Goal: Task Accomplishment & Management: Manage account settings

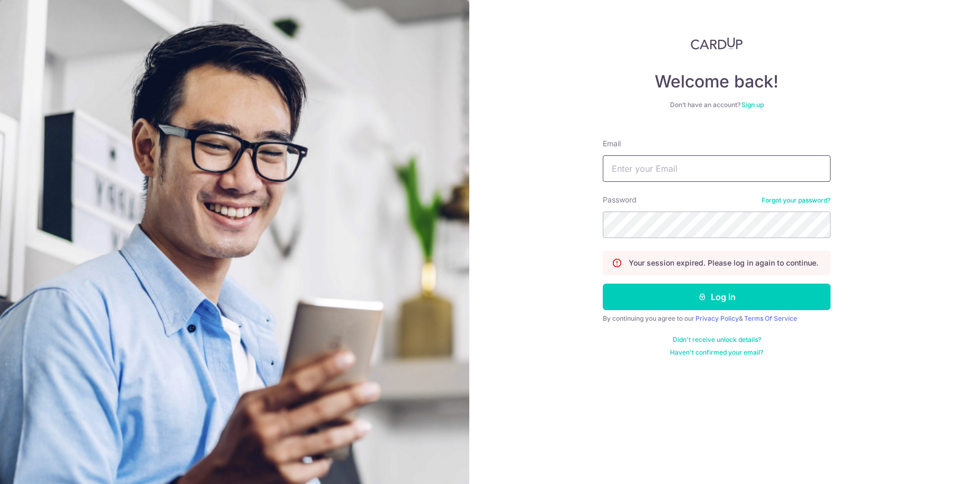
click at [631, 167] on input "Email" at bounding box center [717, 168] width 228 height 26
type input "[EMAIL_ADDRESS][DOMAIN_NAME]"
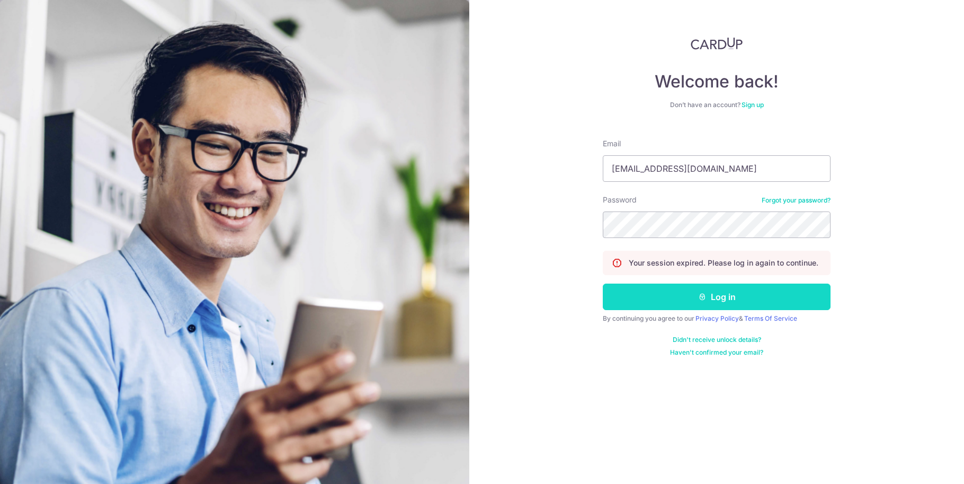
click at [706, 293] on icon "submit" at bounding box center [702, 297] width 8 height 8
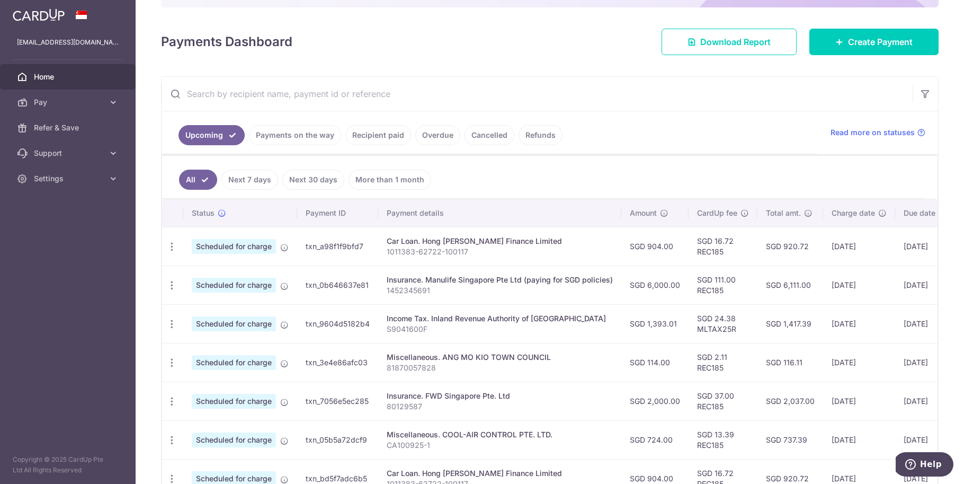
scroll to position [131, 0]
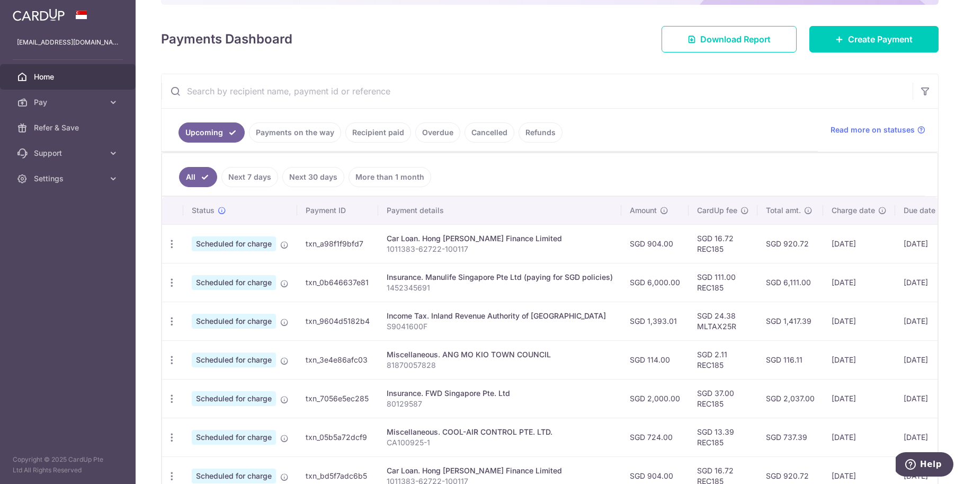
click at [283, 128] on link "Payments on the way" at bounding box center [295, 132] width 92 height 20
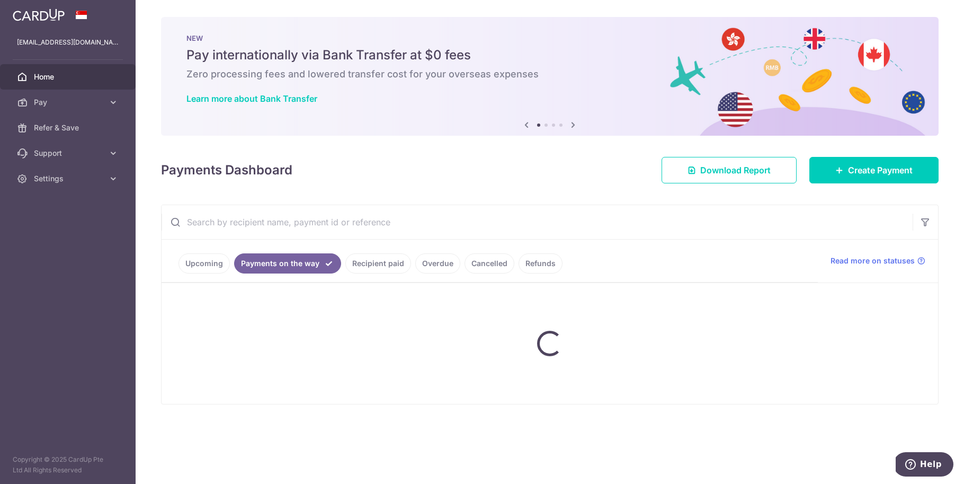
scroll to position [0, 0]
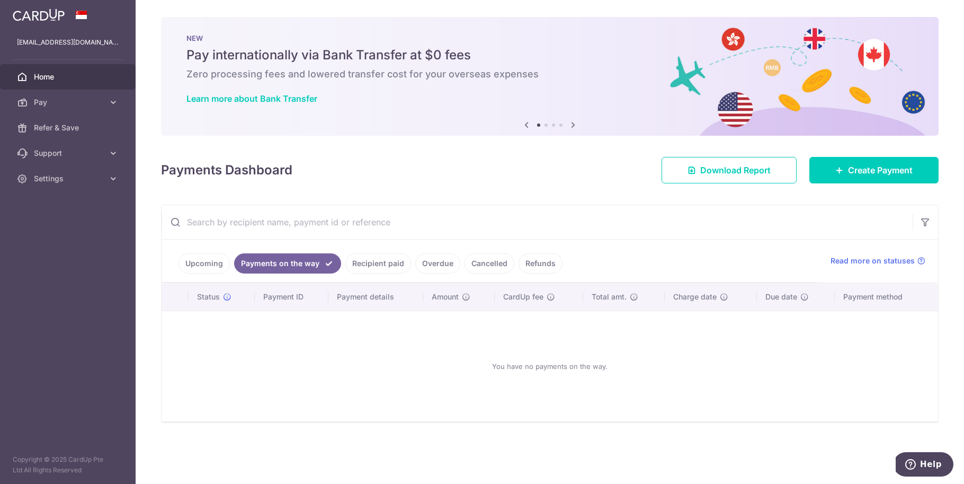
click at [353, 268] on link "Recipient paid" at bounding box center [378, 263] width 66 height 20
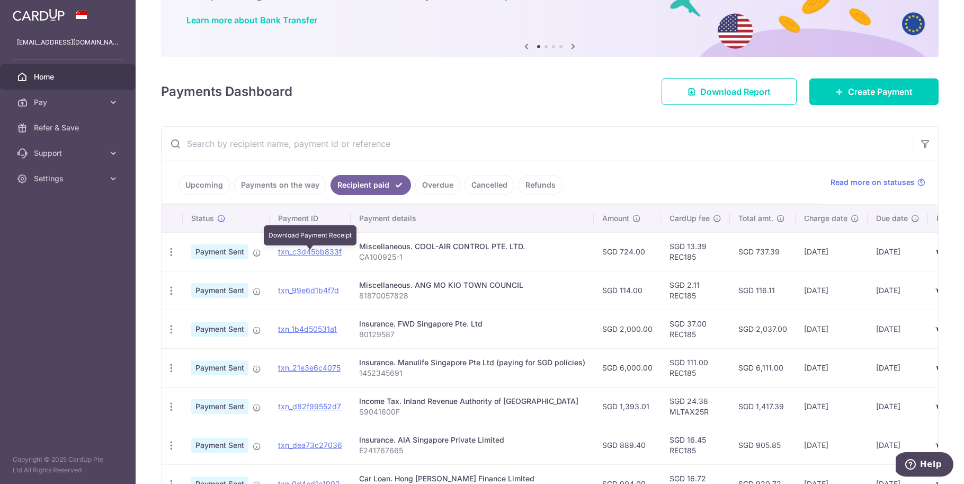
scroll to position [81, 0]
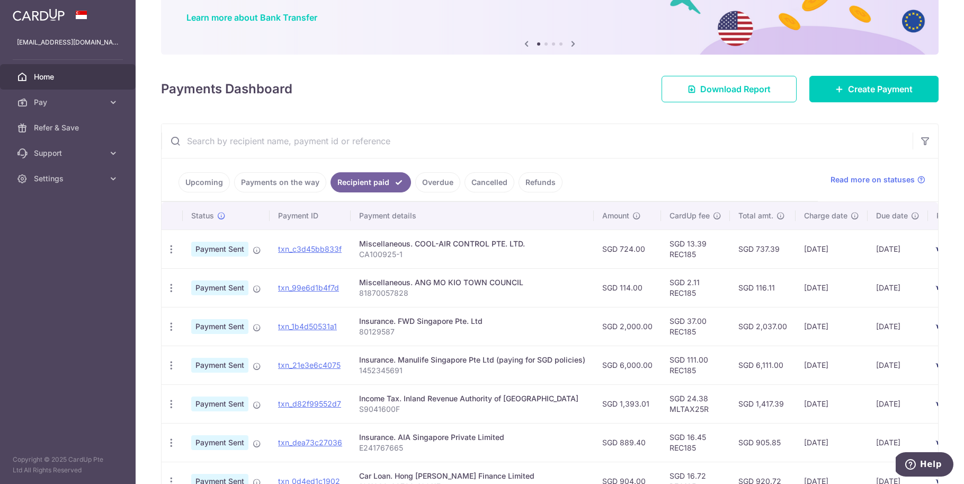
click at [213, 182] on link "Upcoming" at bounding box center [204, 182] width 51 height 20
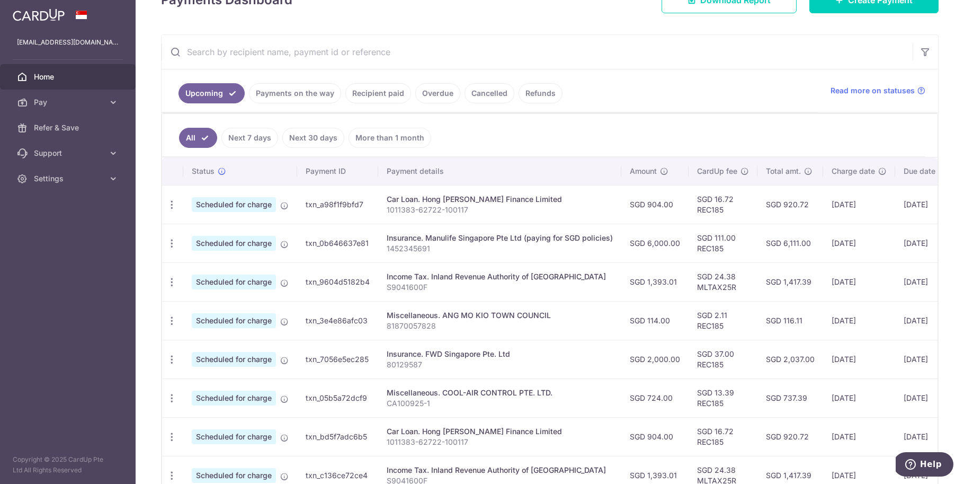
scroll to position [172, 0]
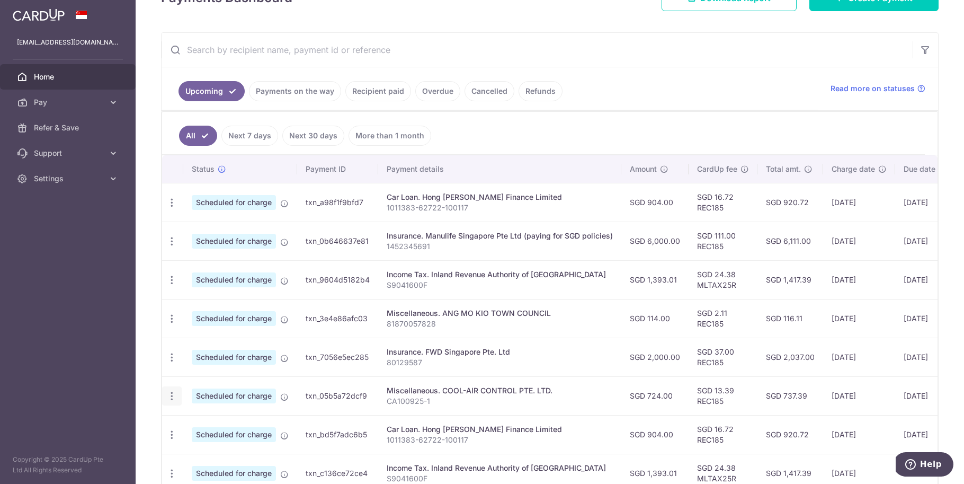
click at [175, 393] on icon "button" at bounding box center [171, 396] width 11 height 11
click at [236, 454] on span "Cancel payment" at bounding box center [228, 451] width 71 height 13
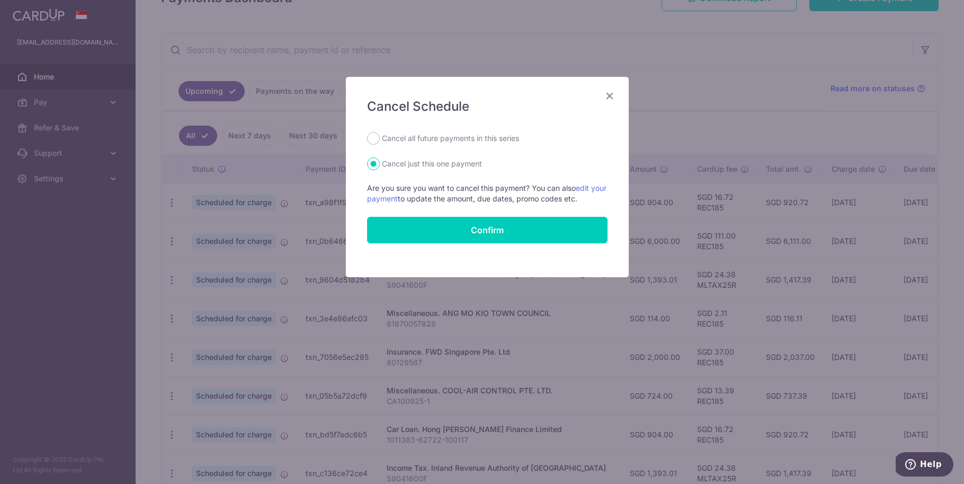
click at [444, 136] on label "Cancel all future payments in this series" at bounding box center [450, 138] width 137 height 13
click at [380, 136] on input "Cancel all future payments in this series" at bounding box center [373, 138] width 13 height 13
radio input "true"
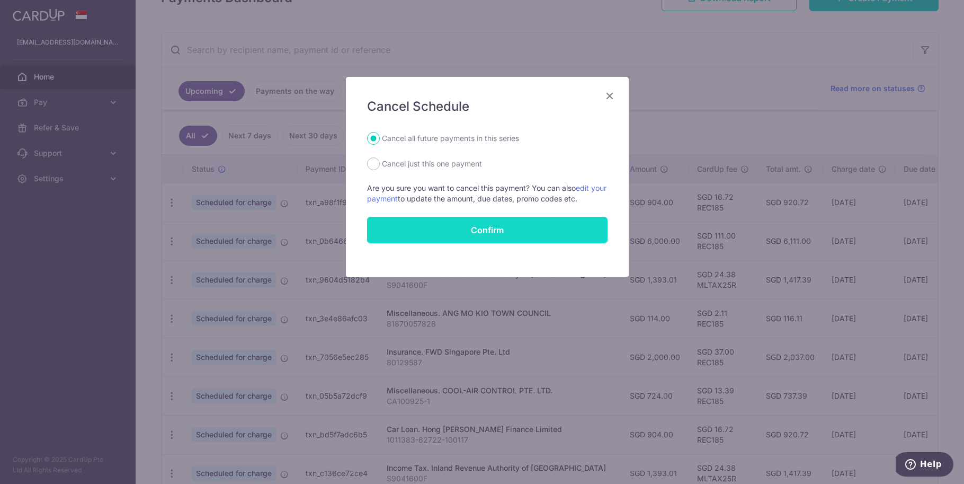
click at [439, 229] on button "Confirm" at bounding box center [487, 230] width 241 height 26
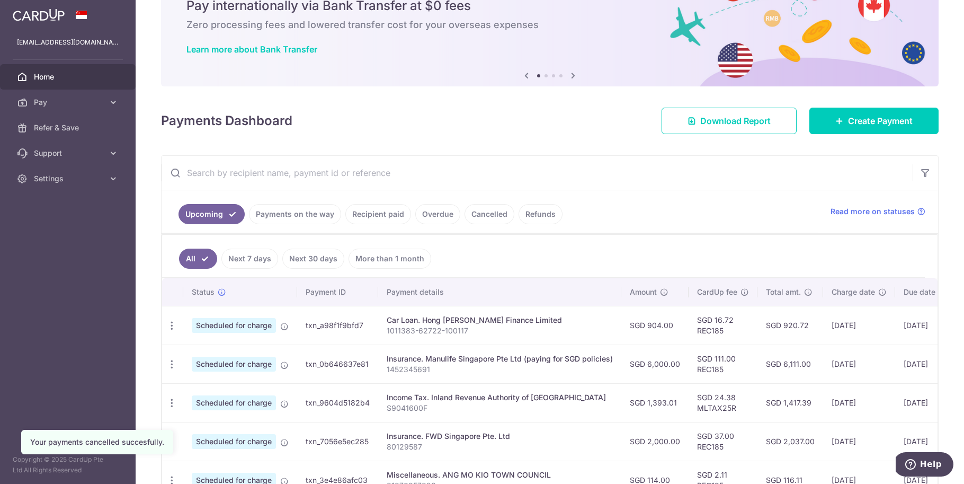
scroll to position [78, 0]
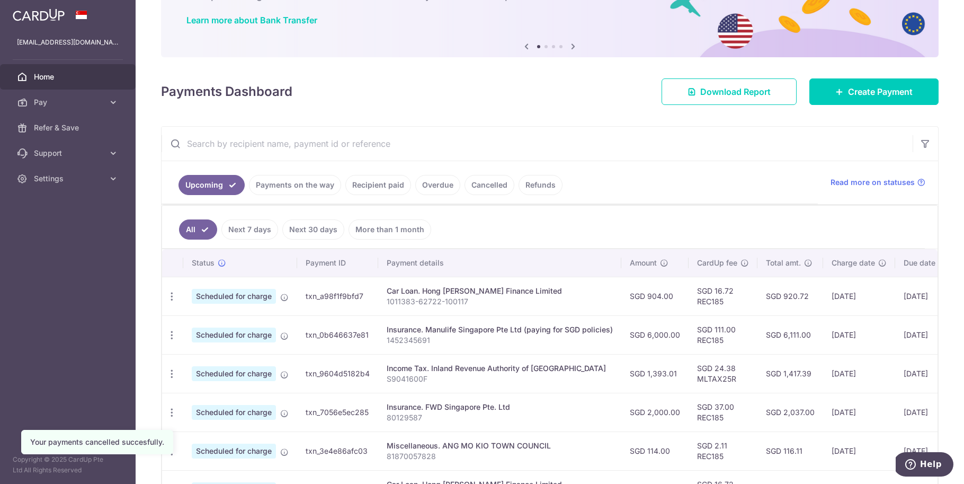
click at [397, 183] on link "Recipient paid" at bounding box center [378, 185] width 66 height 20
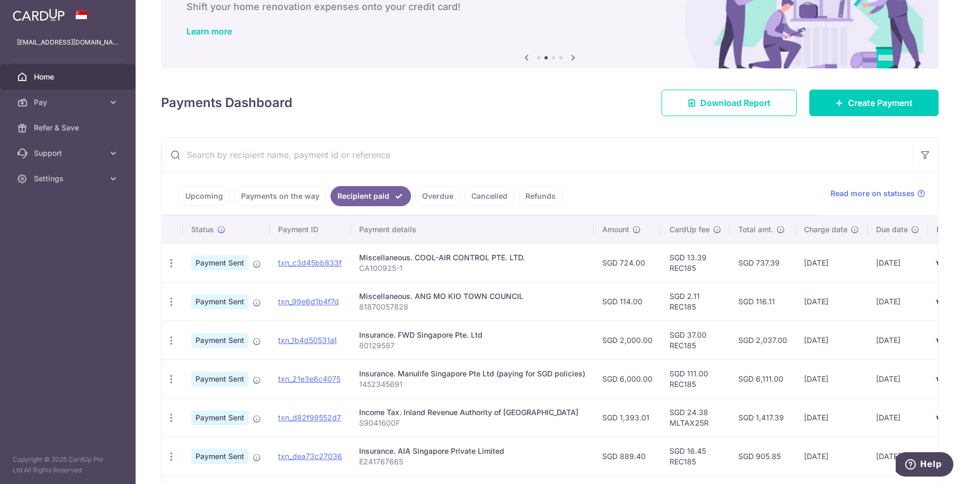
scroll to position [95, 0]
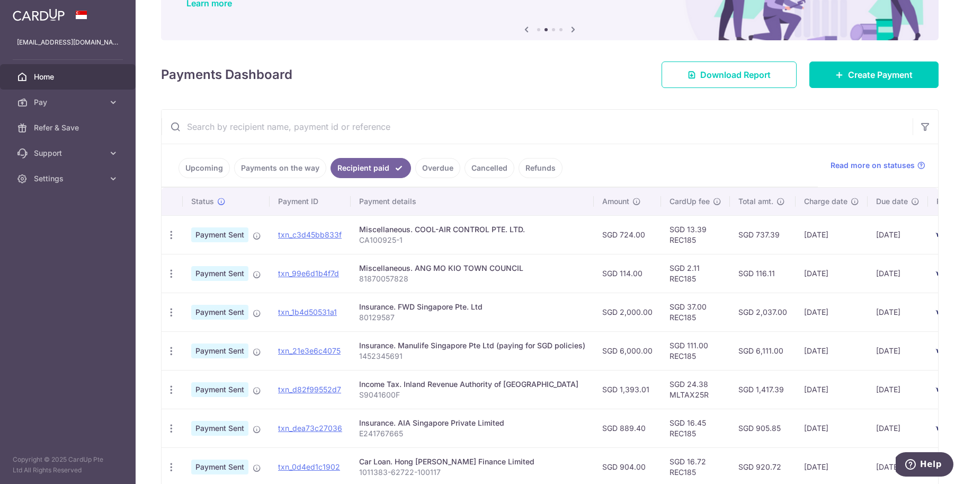
click at [434, 167] on link "Overdue" at bounding box center [437, 168] width 45 height 20
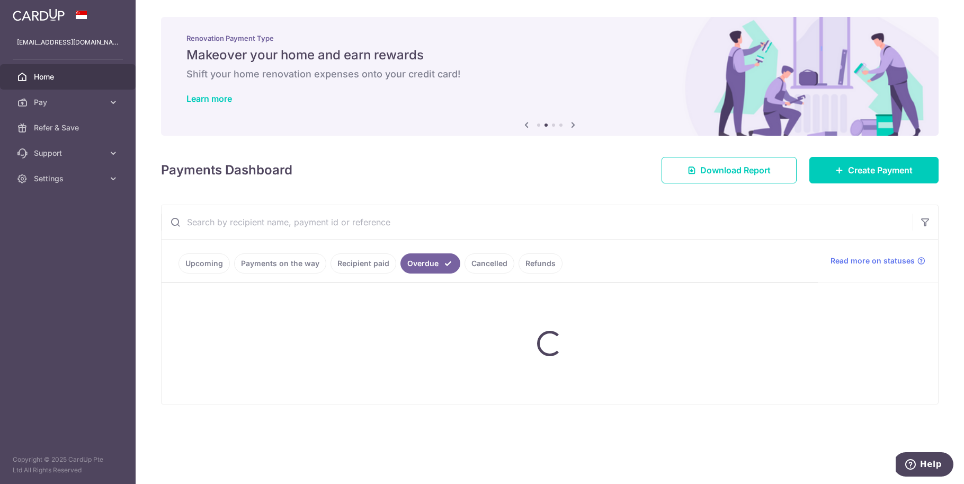
scroll to position [0, 0]
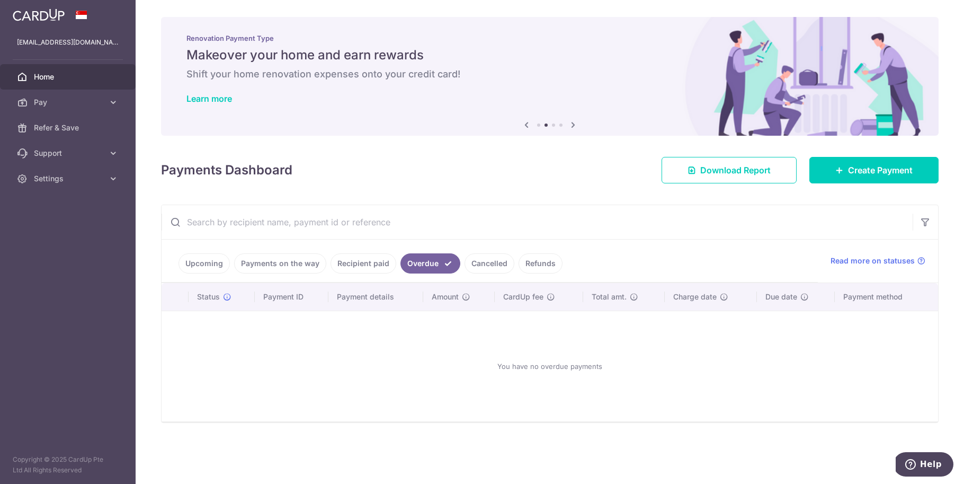
click at [478, 259] on link "Cancelled" at bounding box center [490, 263] width 50 height 20
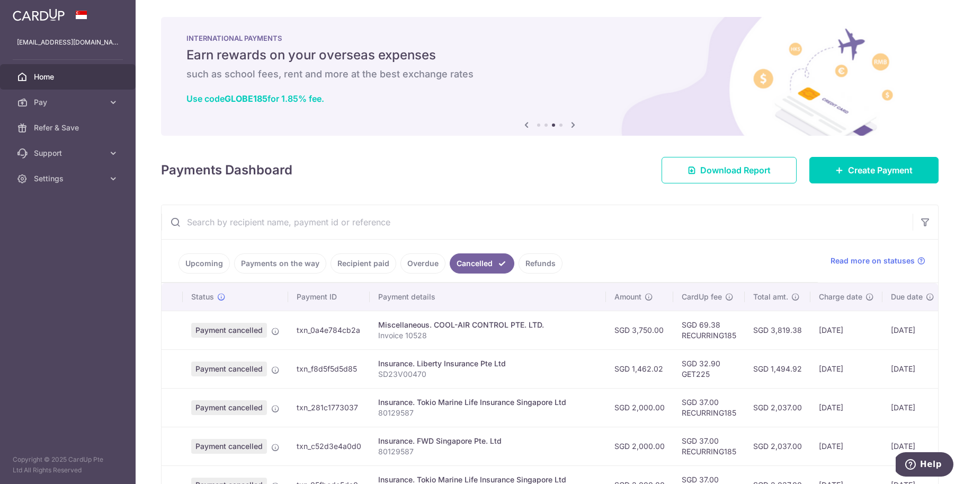
click at [546, 265] on link "Refunds" at bounding box center [541, 263] width 44 height 20
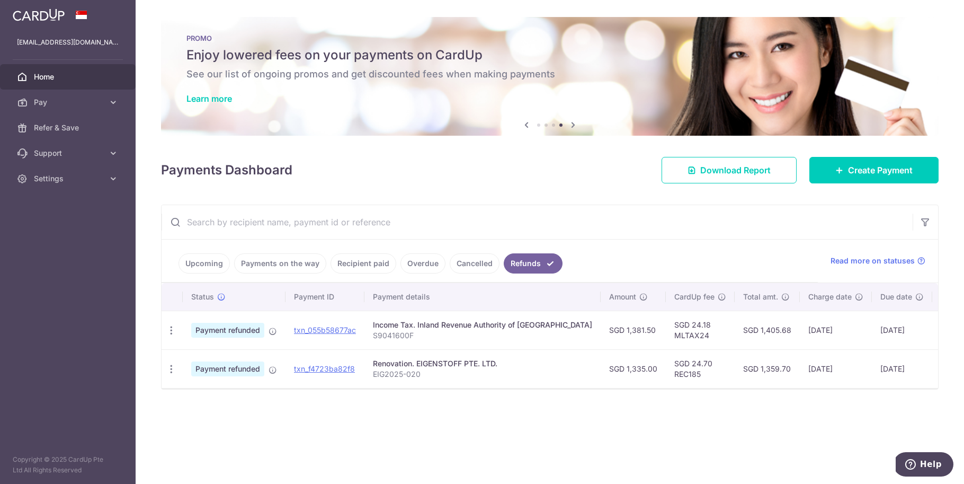
click at [209, 263] on link "Upcoming" at bounding box center [204, 263] width 51 height 20
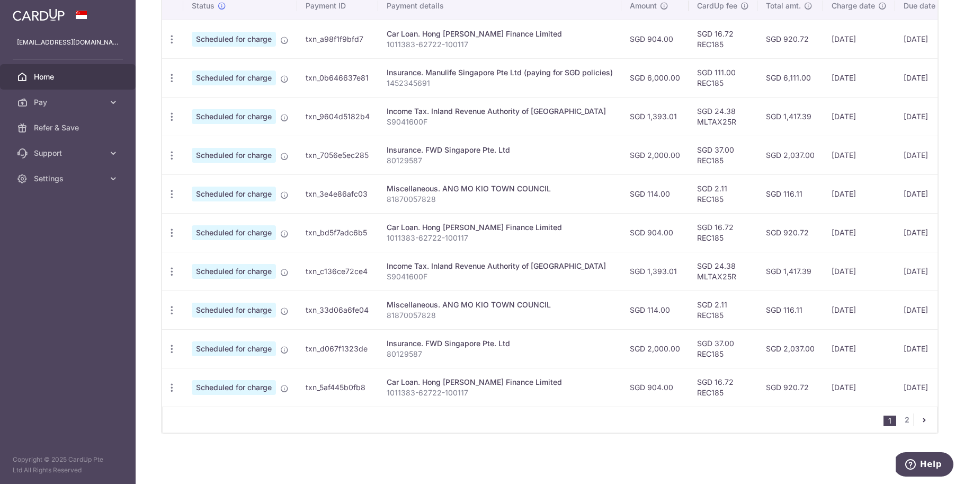
scroll to position [54, 0]
